Goal: Information Seeking & Learning: Compare options

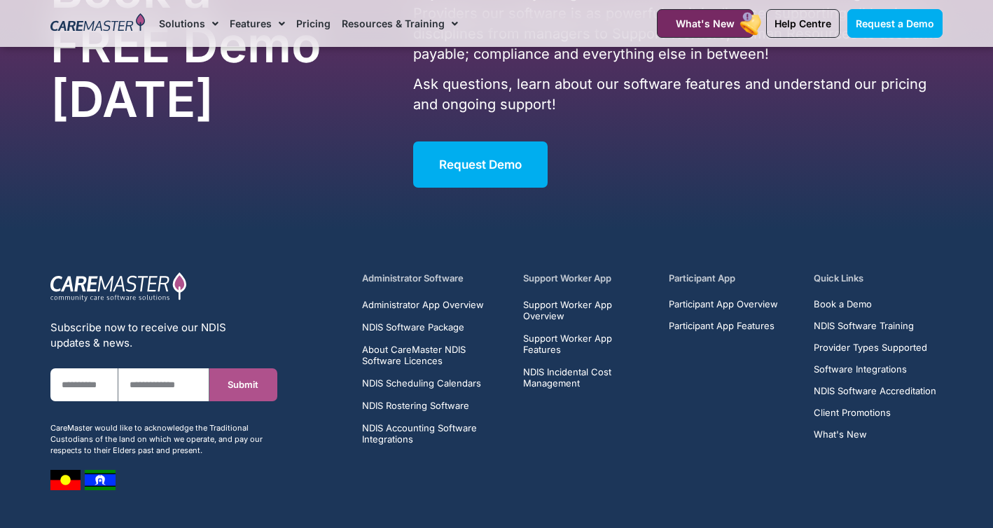
scroll to position [6676, 0]
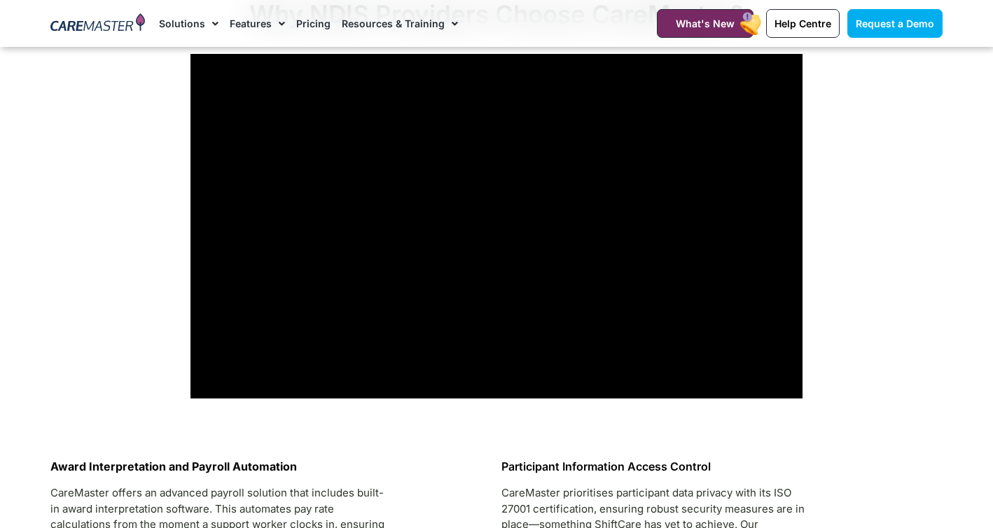
scroll to position [4262, 0]
